Goal: Information Seeking & Learning: Learn about a topic

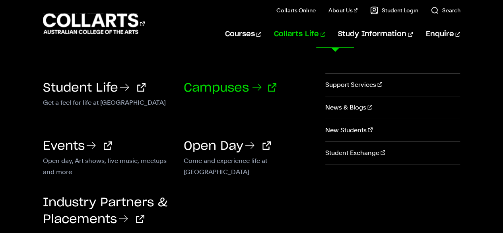
click at [235, 83] on link "Campuses" at bounding box center [230, 88] width 93 height 12
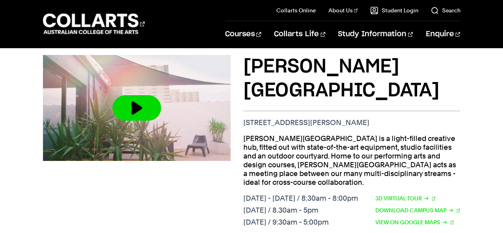
scroll to position [531, 0]
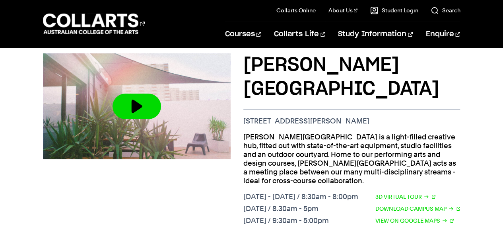
drag, startPoint x: 504, startPoint y: 109, endPoint x: 506, endPoint y: 101, distance: 8.5
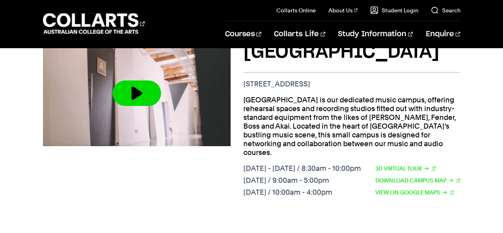
scroll to position [842, 0]
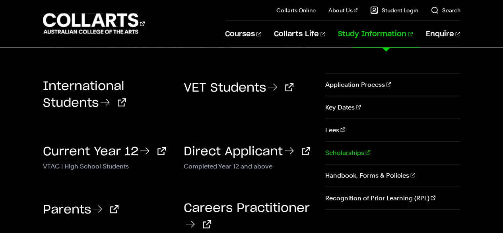
click at [377, 152] on link "Scholarships" at bounding box center [392, 153] width 135 height 22
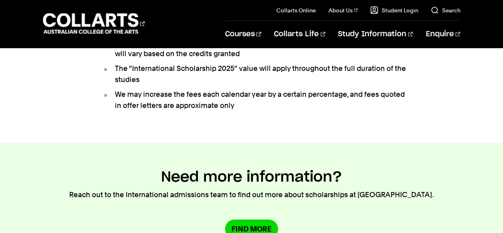
scroll to position [759, 0]
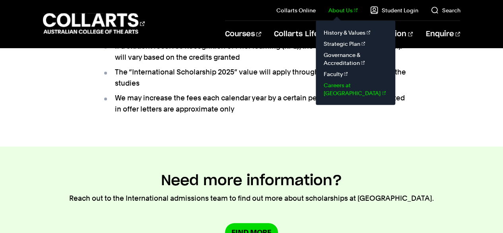
click at [365, 82] on link "Careers at [GEOGRAPHIC_DATA]" at bounding box center [355, 89] width 67 height 19
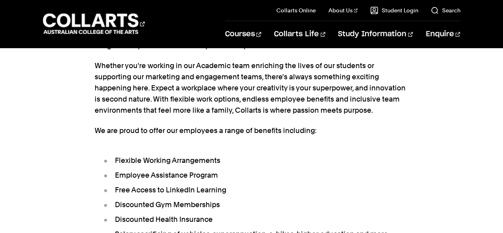
scroll to position [255, 0]
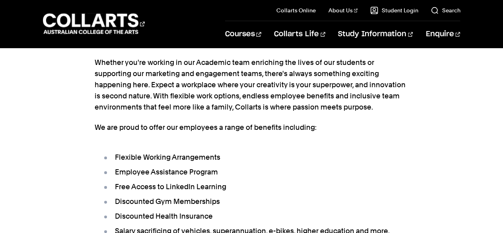
drag, startPoint x: 506, startPoint y: 20, endPoint x: 509, endPoint y: 64, distance: 43.9
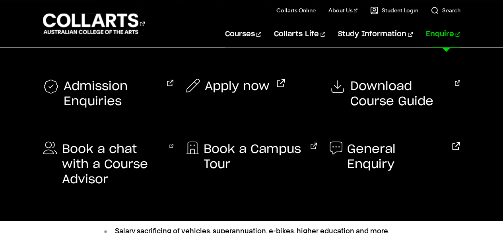
drag, startPoint x: 509, startPoint y: 62, endPoint x: 448, endPoint y: 30, distance: 69.0
click at [448, 30] on link "Enquire" at bounding box center [443, 34] width 35 height 26
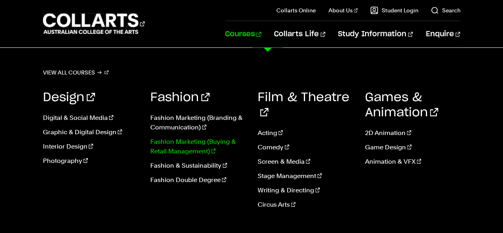
click at [206, 142] on link "Fashion Marketing (Buying & Retail Management)" at bounding box center [197, 146] width 95 height 19
